Goal: Find specific page/section: Find specific page/section

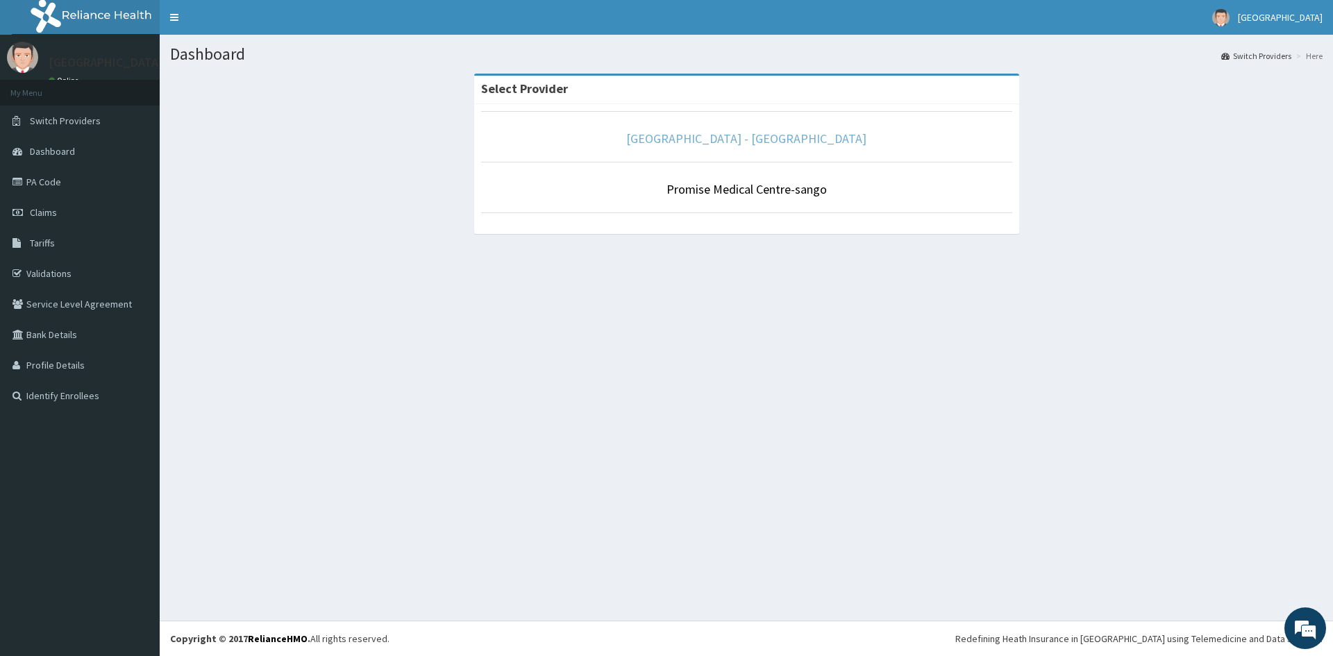
click at [762, 144] on link "[GEOGRAPHIC_DATA] - [GEOGRAPHIC_DATA]" at bounding box center [746, 139] width 240 height 16
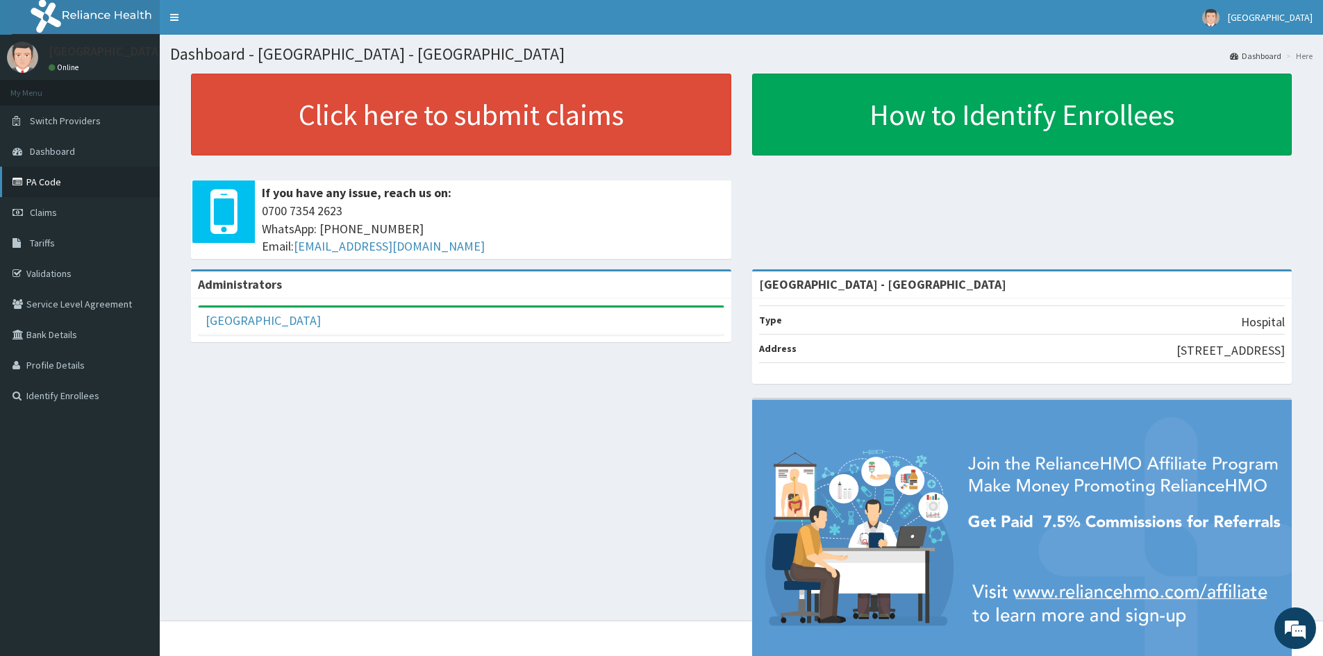
click at [52, 176] on link "PA Code" at bounding box center [80, 182] width 160 height 31
